Goal: Information Seeking & Learning: Learn about a topic

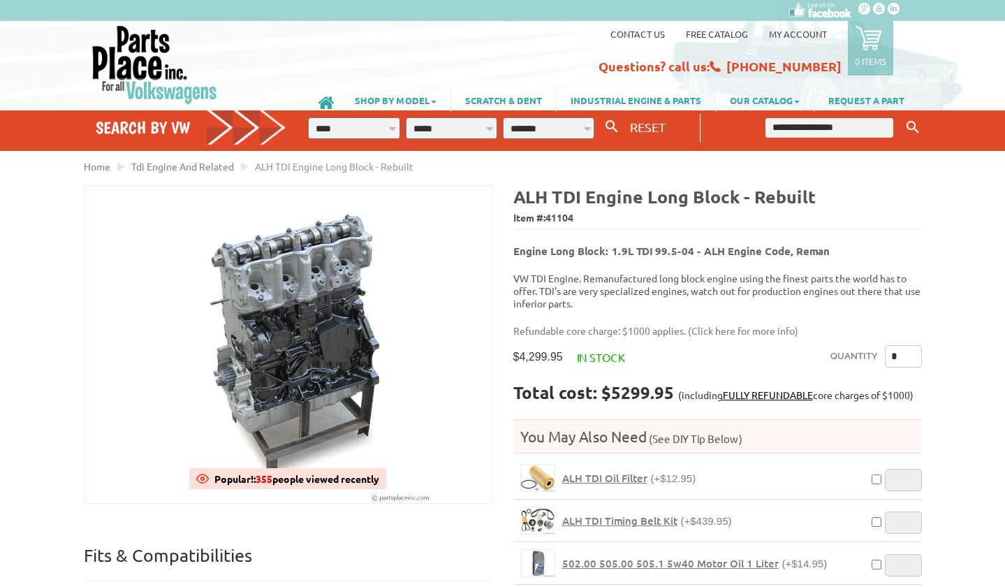
scroll to position [22, 0]
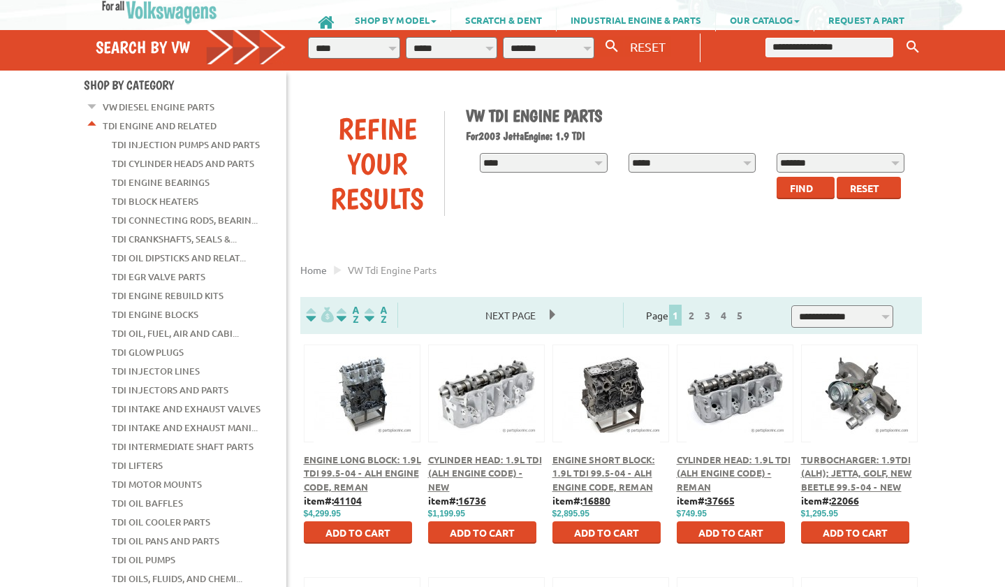
scroll to position [82, 0]
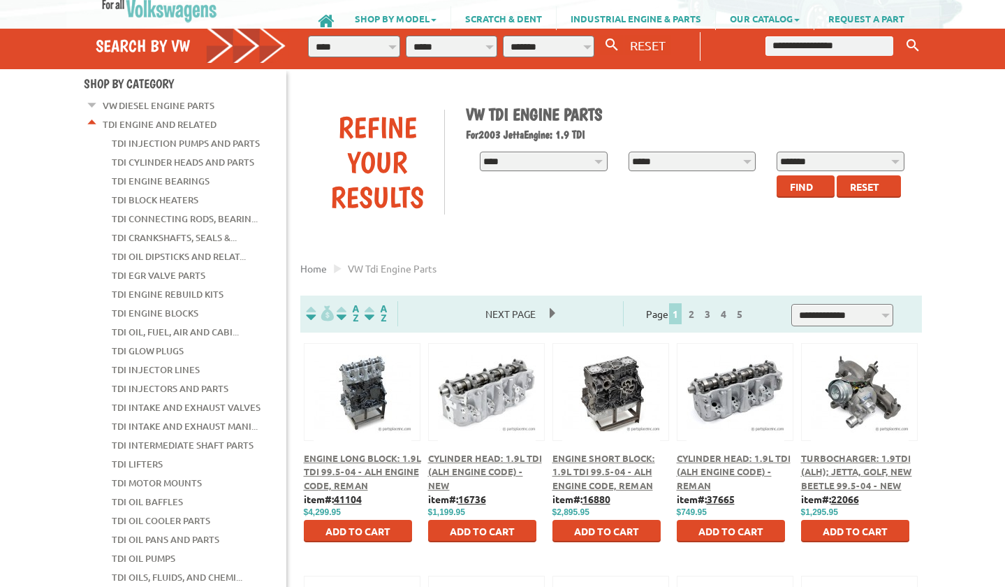
click at [854, 460] on span "Turbocharger: 1.9TDI (ALH); Jetta, Golf, New Beetle 99.5-04 - New" at bounding box center [856, 471] width 111 height 39
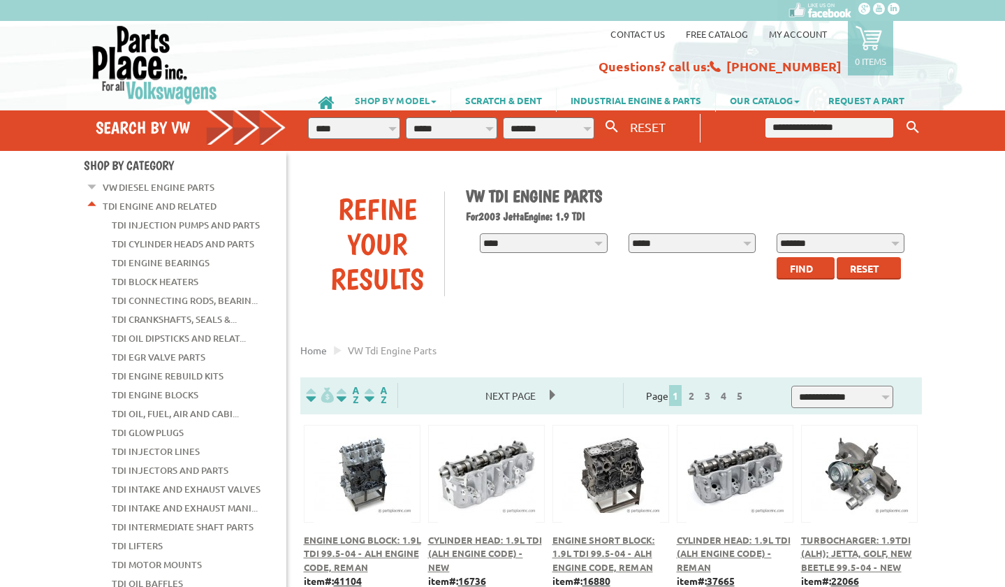
click at [428, 101] on link "SHOP BY MODEL" at bounding box center [396, 100] width 110 height 24
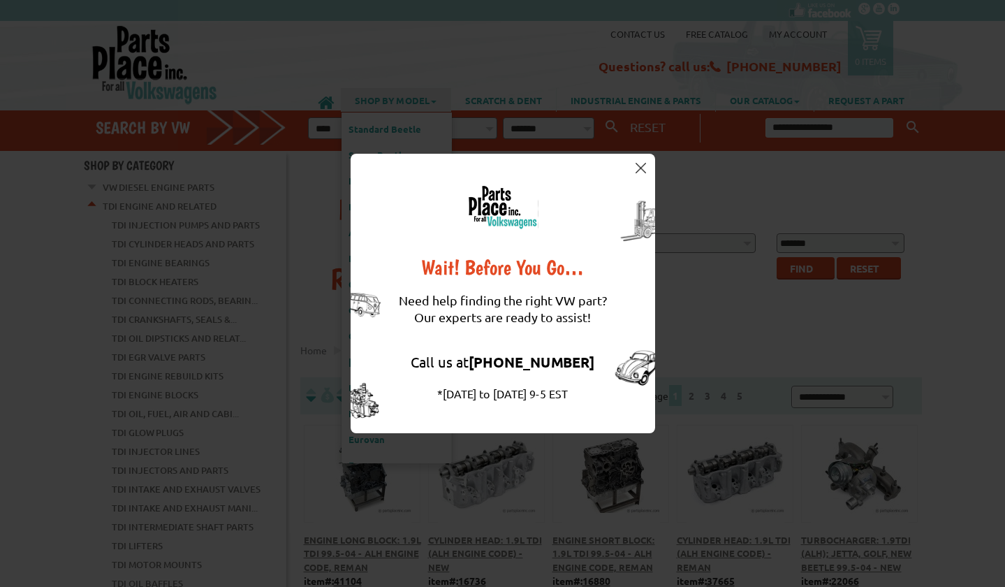
click at [641, 167] on img at bounding box center [641, 168] width 10 height 10
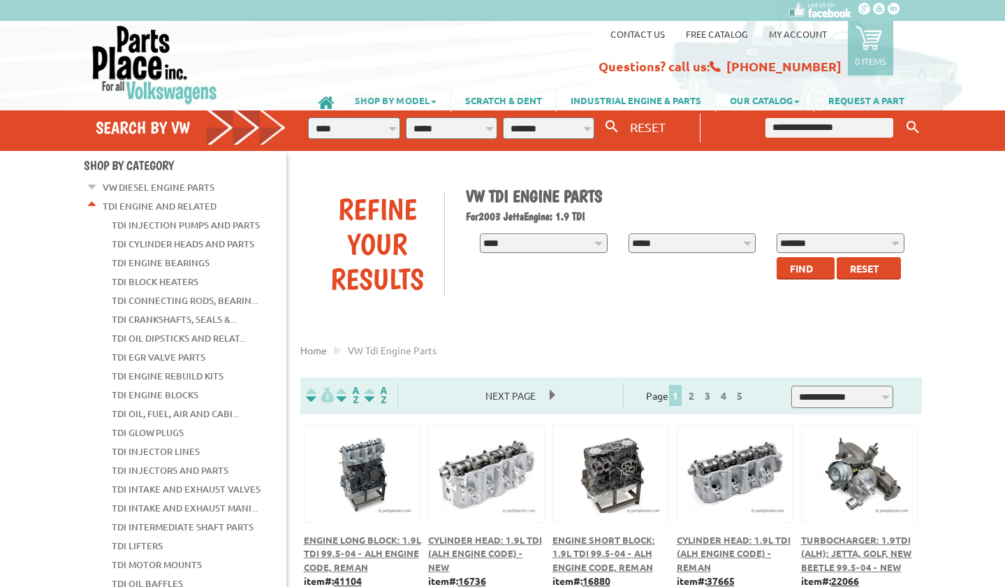
click at [431, 101] on span at bounding box center [434, 102] width 6 height 3
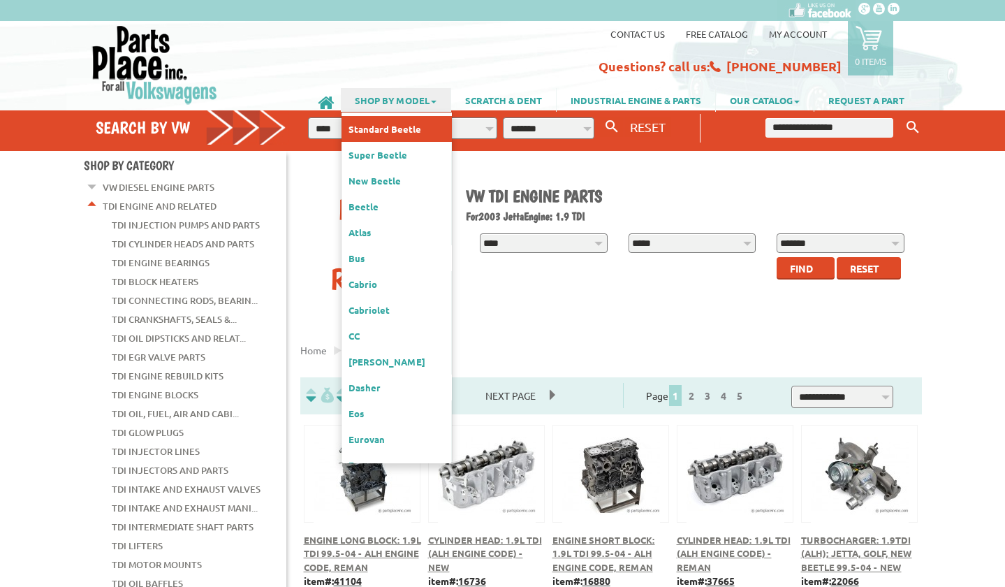
click at [381, 131] on link "Standard Beetle" at bounding box center [397, 129] width 110 height 26
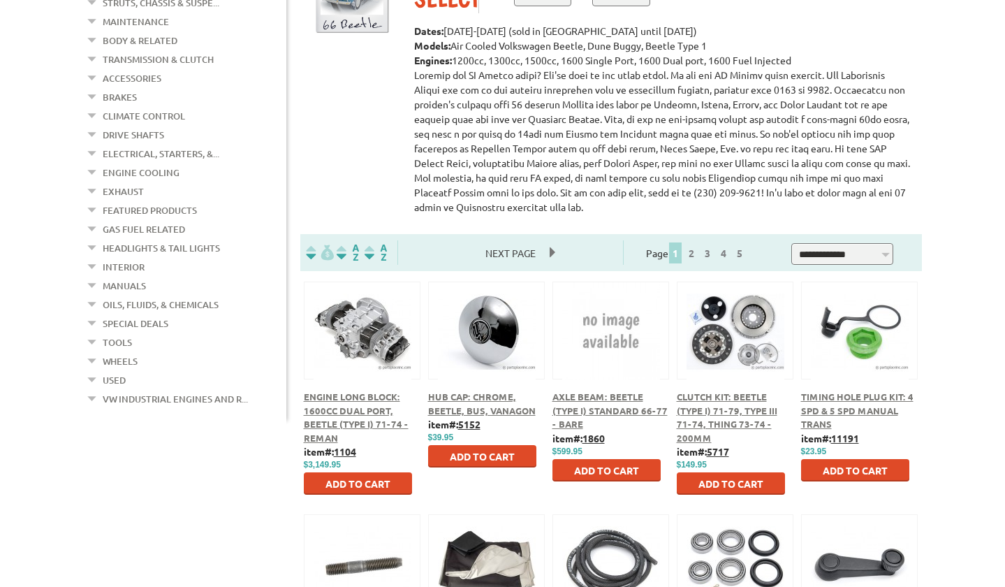
scroll to position [287, 0]
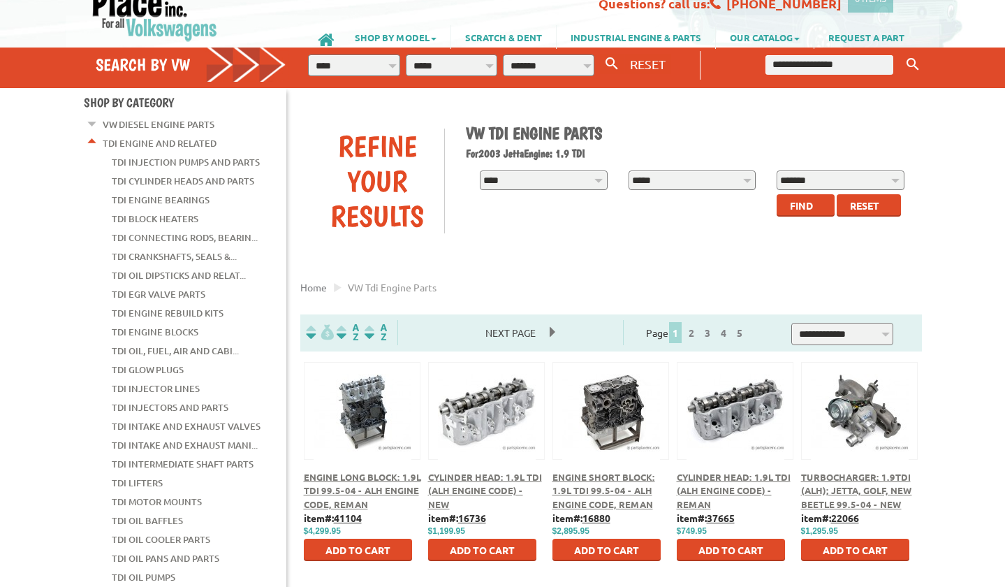
scroll to position [157, 0]
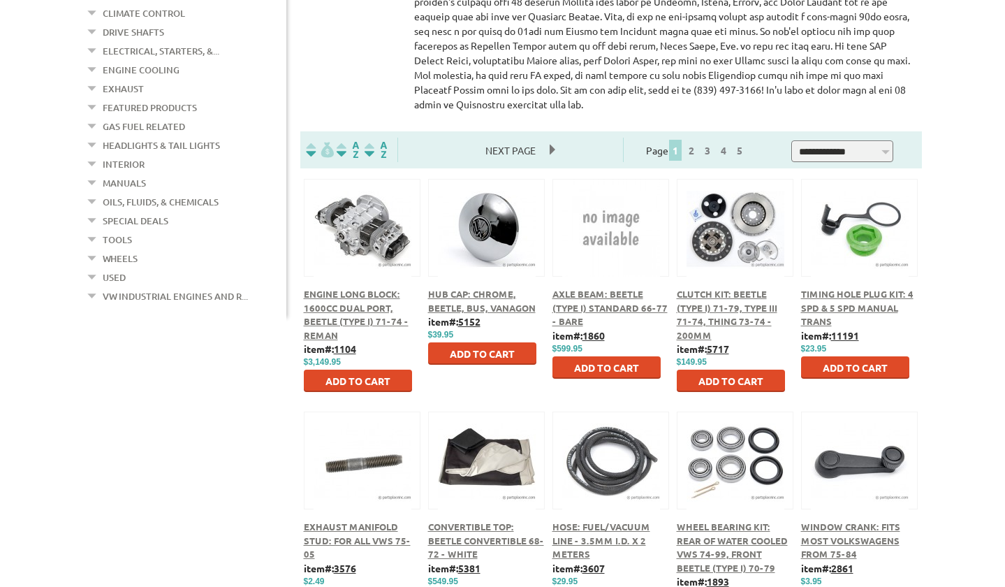
scroll to position [342, 0]
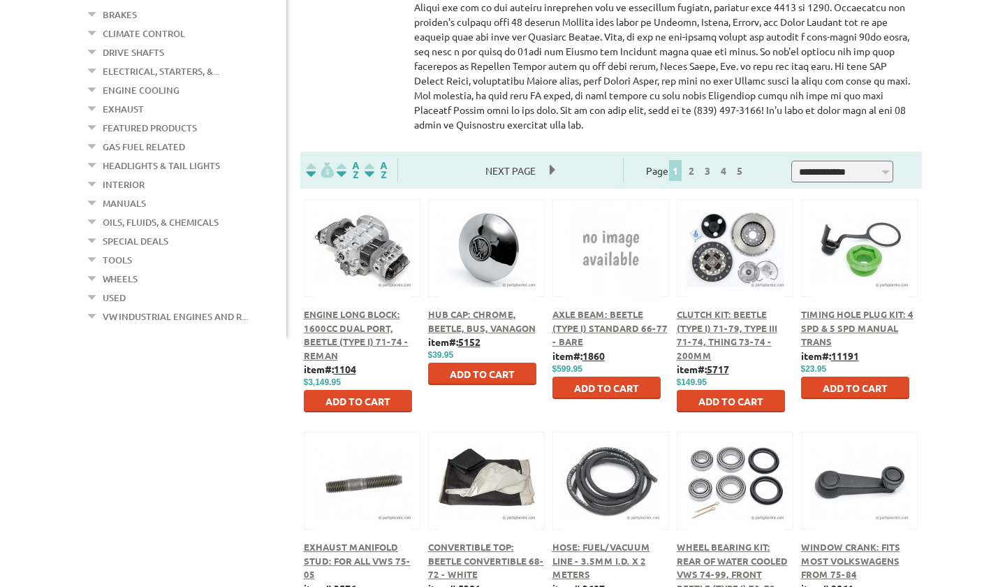
click at [358, 330] on span "Engine Long Block: 1600cc Dual Port, Beetle (Type I) 71-74 - Reman" at bounding box center [356, 334] width 105 height 53
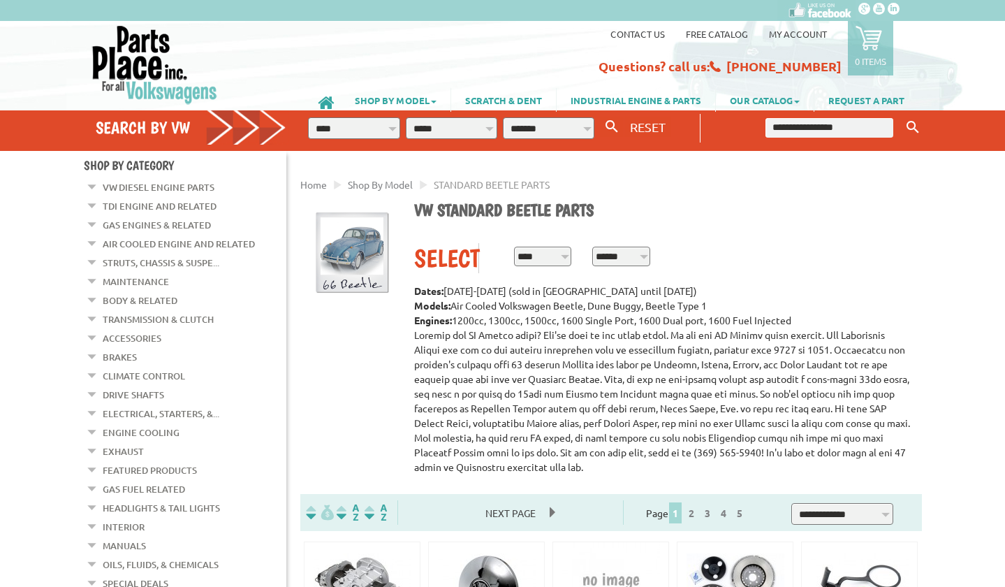
scroll to position [342, 0]
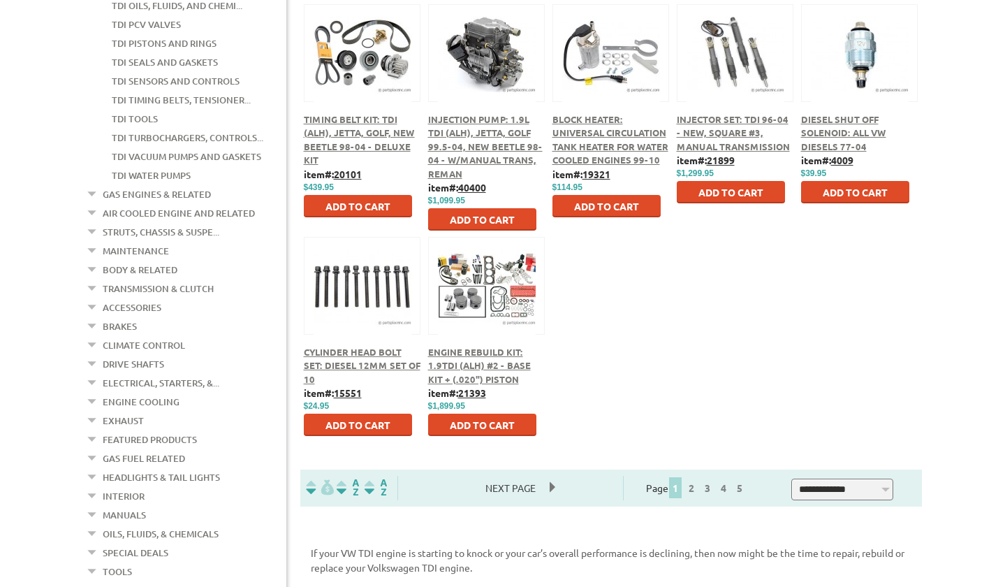
scroll to position [654, 0]
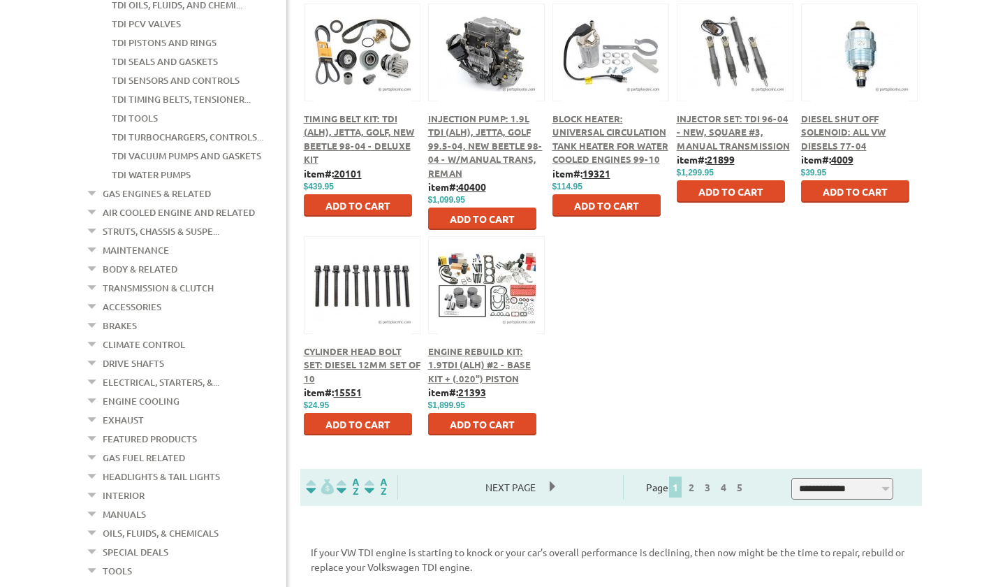
click at [550, 488] on span "Next Page" at bounding box center [511, 486] width 78 height 21
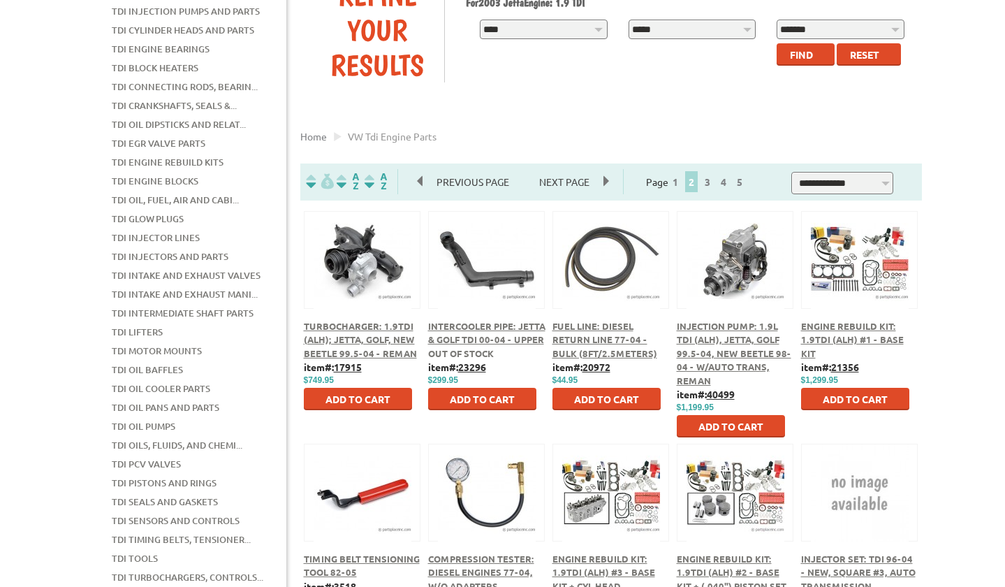
scroll to position [217, 0]
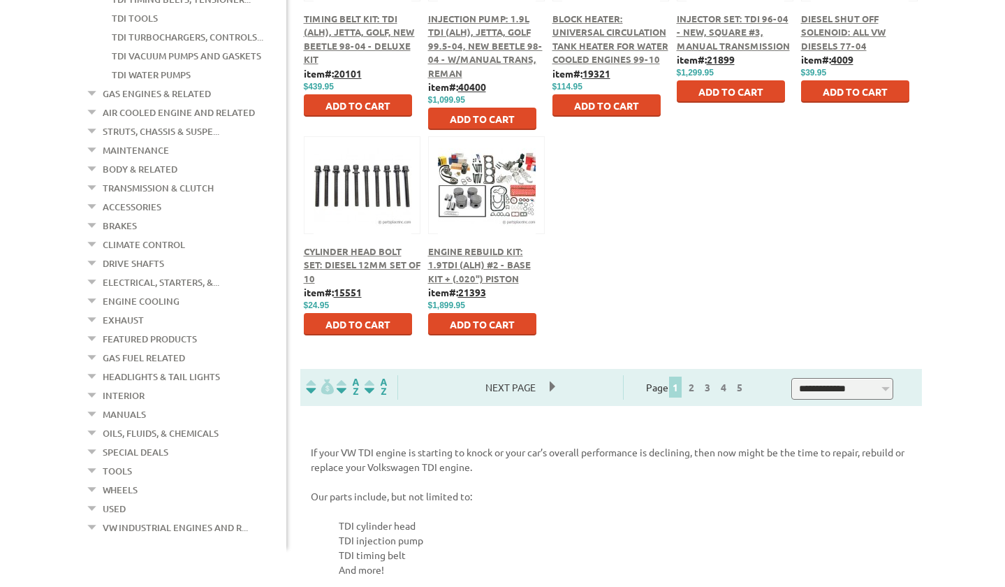
scroll to position [755, 0]
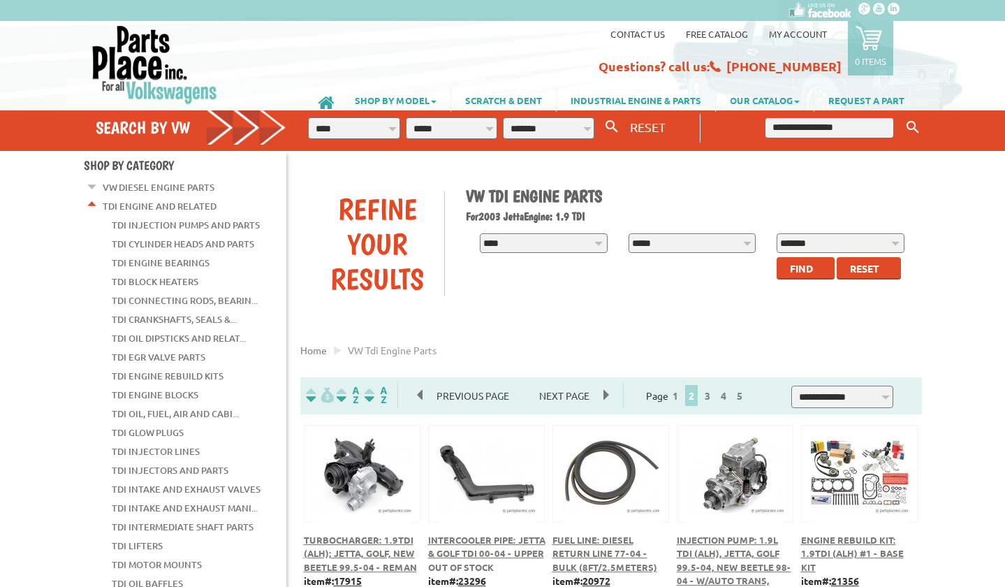
scroll to position [217, 0]
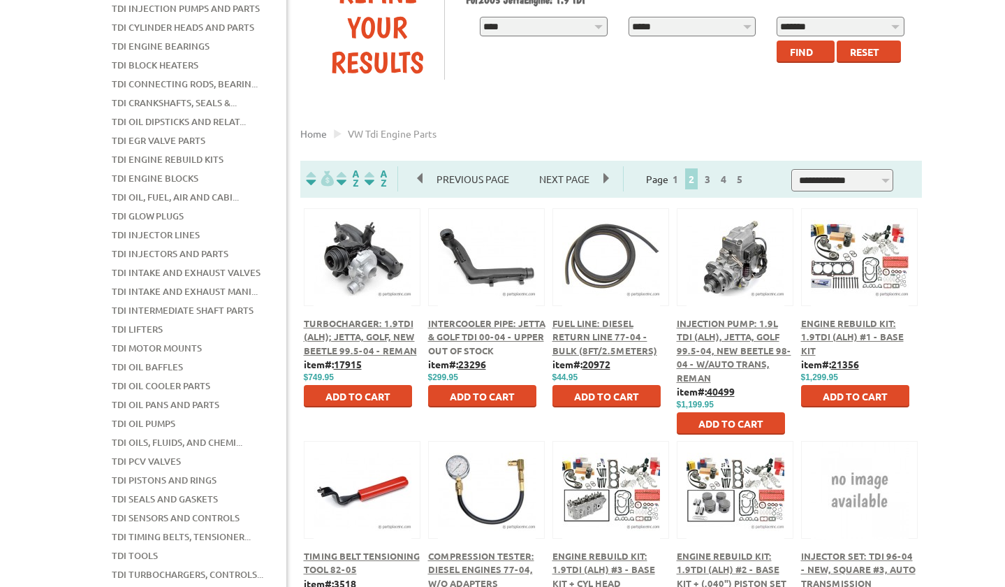
click at [373, 337] on span "Turbocharger: 1.9TDI (ALH); Jetta, Golf, New Beetle 99.5-04 - Reman" at bounding box center [360, 336] width 113 height 39
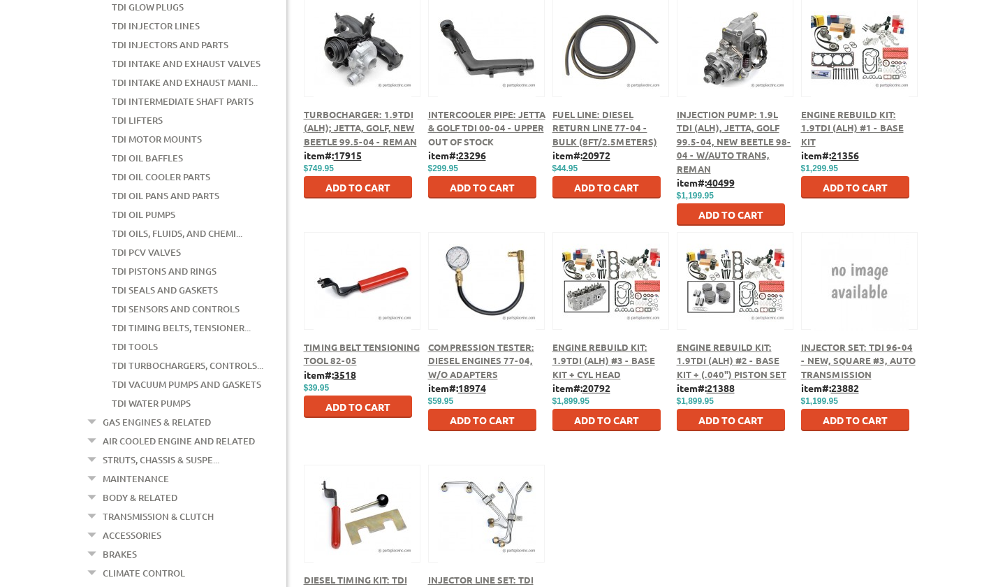
scroll to position [515, 0]
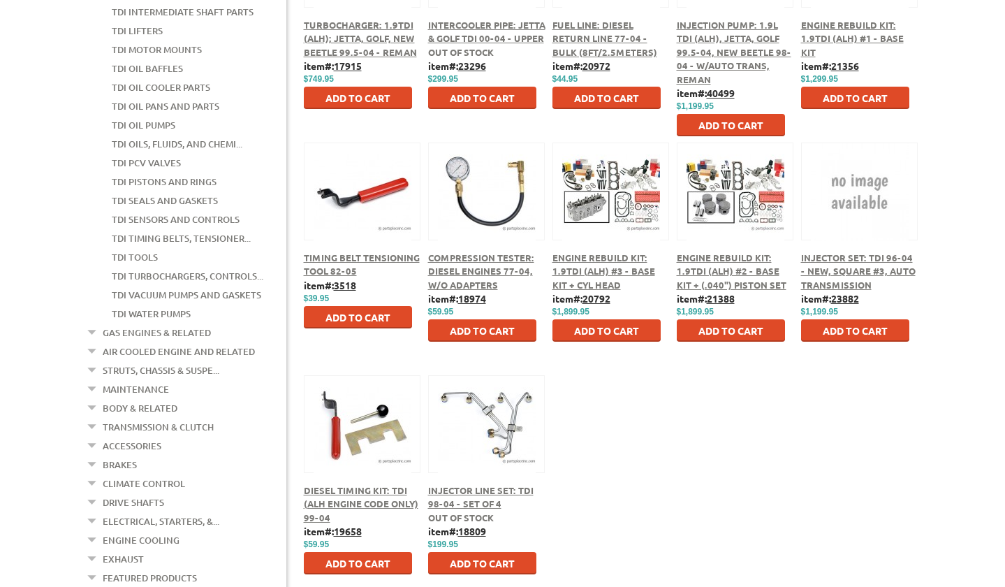
click at [477, 261] on span "Compression Tester: Diesel engines 77-04, w/o Adapters" at bounding box center [481, 271] width 106 height 39
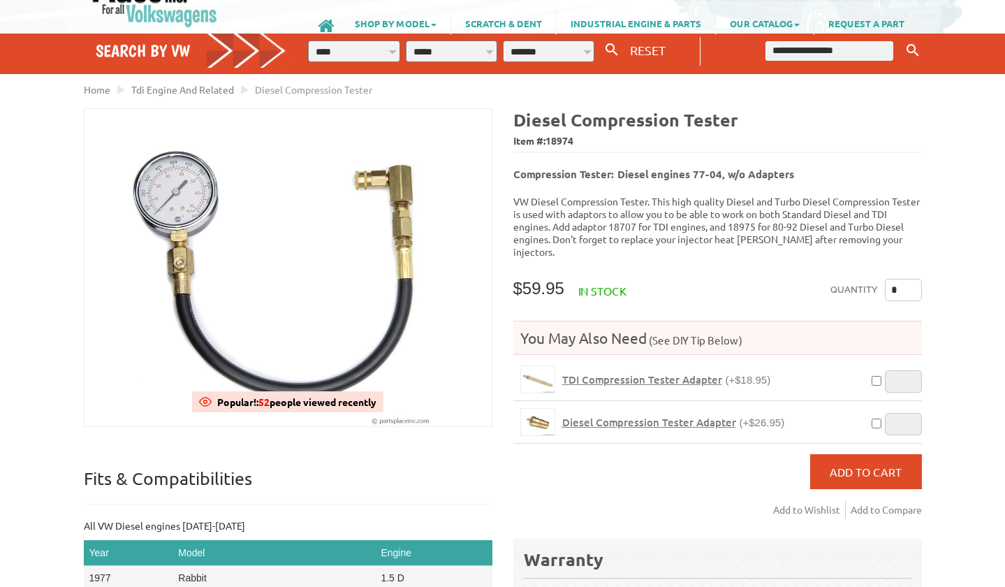
scroll to position [82, 0]
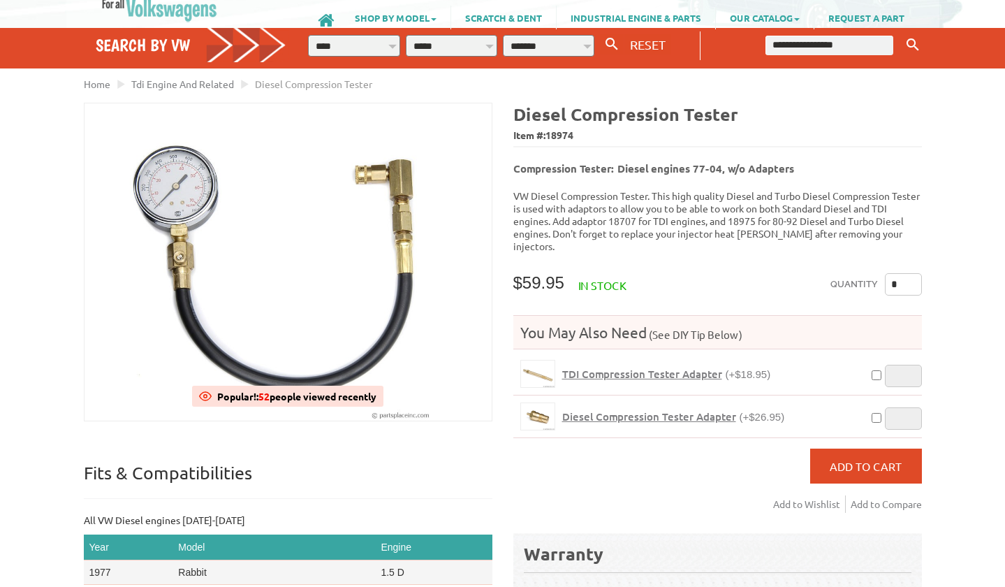
click at [657, 367] on span "TDI Compression Tester Adapter" at bounding box center [642, 374] width 160 height 14
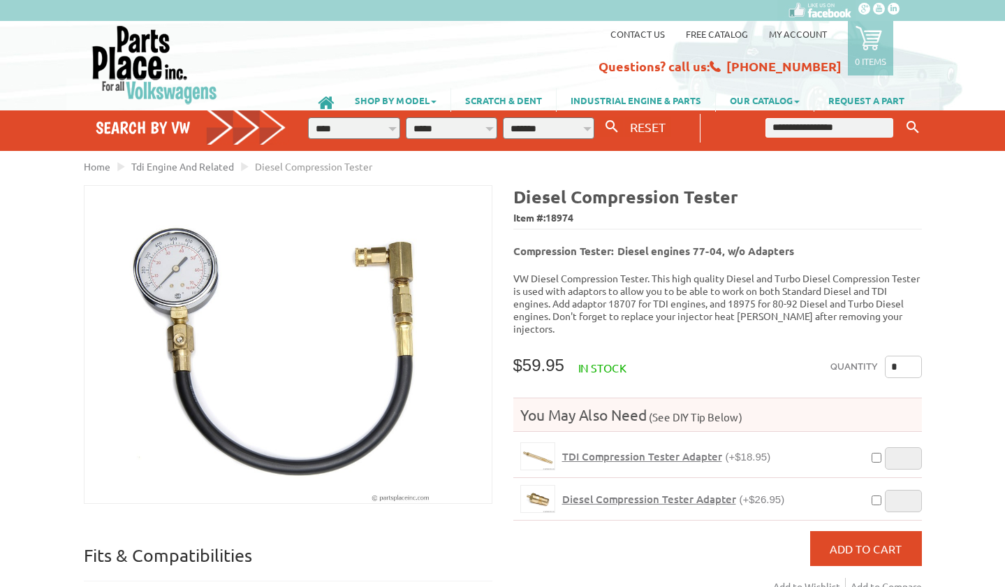
scroll to position [82, 0]
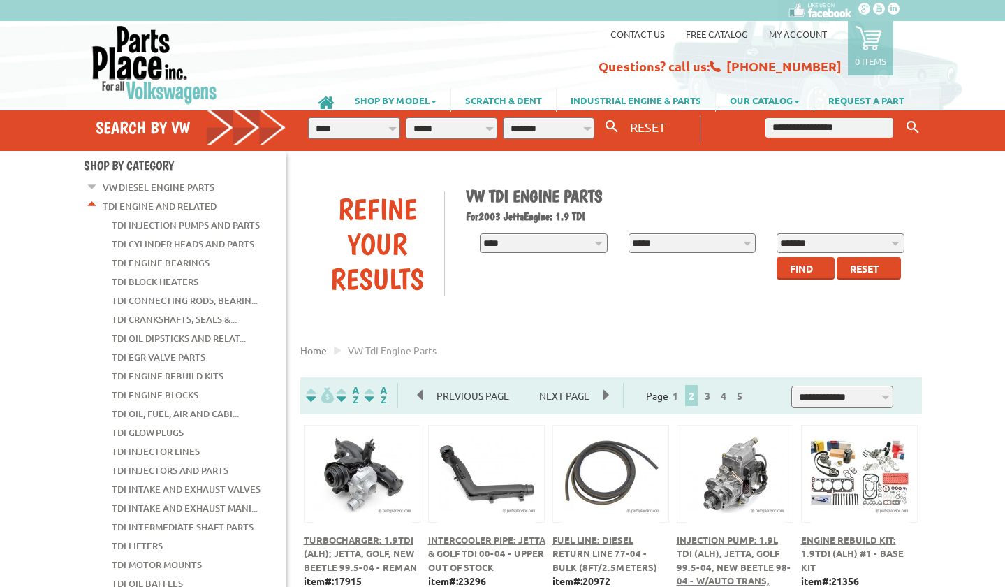
scroll to position [515, 0]
